Goal: Find contact information: Find contact information

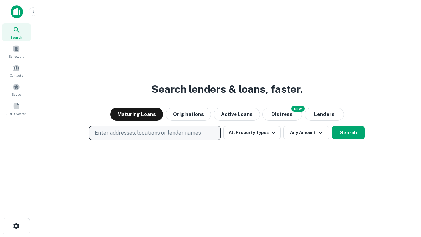
click at [155, 133] on p "Enter addresses, locations or lender names" at bounding box center [148, 133] width 106 height 8
type input "**********"
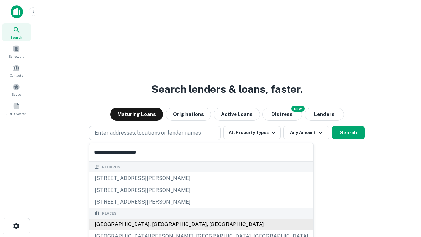
click at [157, 224] on div "[GEOGRAPHIC_DATA], [GEOGRAPHIC_DATA], [GEOGRAPHIC_DATA]" at bounding box center [202, 225] width 224 height 12
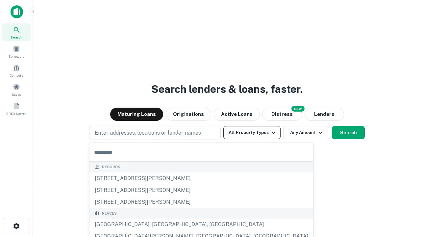
click at [252, 133] on button "All Property Types" at bounding box center [251, 132] width 57 height 13
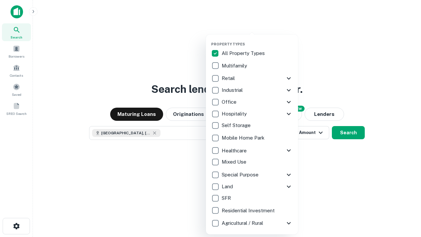
click at [257, 40] on button "button" at bounding box center [257, 40] width 92 height 0
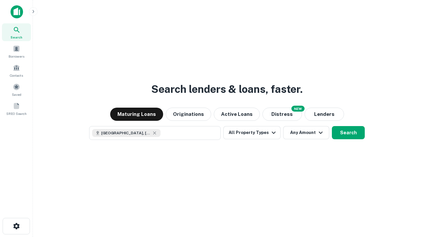
scroll to position [11, 0]
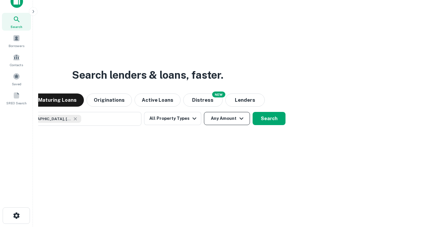
click at [204, 112] on button "Any Amount" at bounding box center [227, 118] width 46 height 13
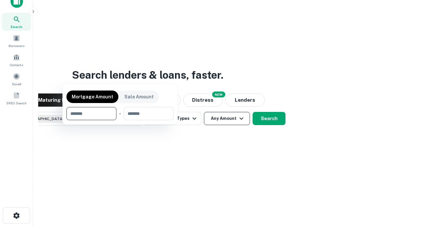
scroll to position [47, 186]
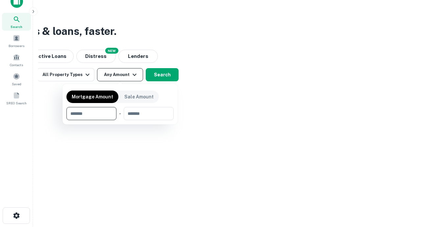
type input "*******"
click at [120, 120] on button "button" at bounding box center [119, 120] width 107 height 0
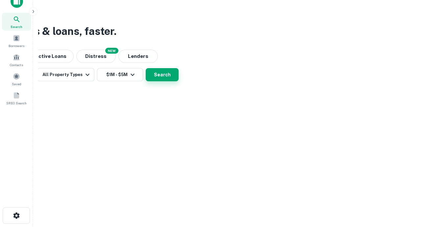
click at [179, 81] on button "Search" at bounding box center [162, 74] width 33 height 13
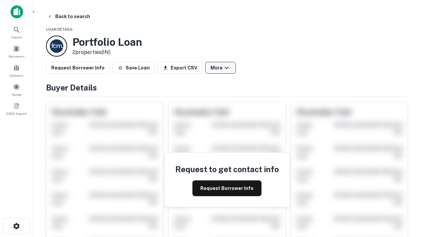
click at [220, 68] on button "More" at bounding box center [220, 68] width 31 height 12
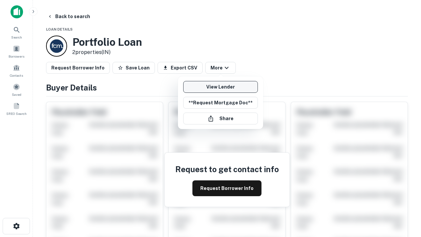
click at [220, 87] on link "View Lender" at bounding box center [220, 87] width 75 height 12
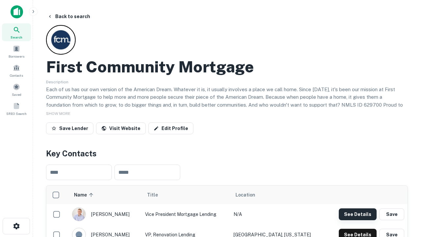
click at [358, 214] on button "See Details" at bounding box center [358, 214] width 38 height 12
click at [16, 226] on icon "button" at bounding box center [17, 226] width 8 height 8
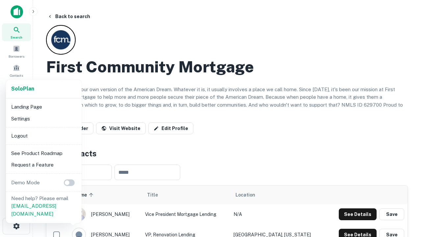
click at [43, 136] on li "Logout" at bounding box center [44, 136] width 70 height 12
